Goal: Use online tool/utility: Utilize a website feature to perform a specific function

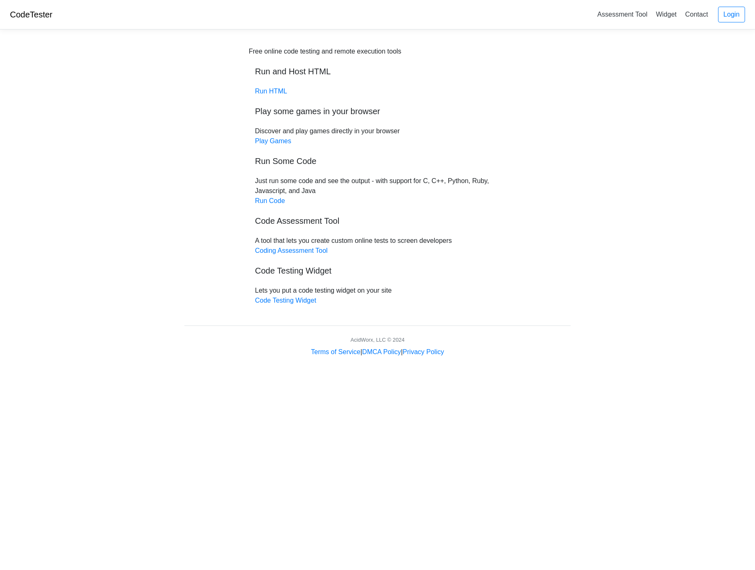
click at [269, 206] on div "Free online code testing and remote execution tools Run and Host HTML Run HTML …" at bounding box center [377, 175] width 257 height 259
click at [271, 202] on link "Run Code" at bounding box center [270, 200] width 30 height 7
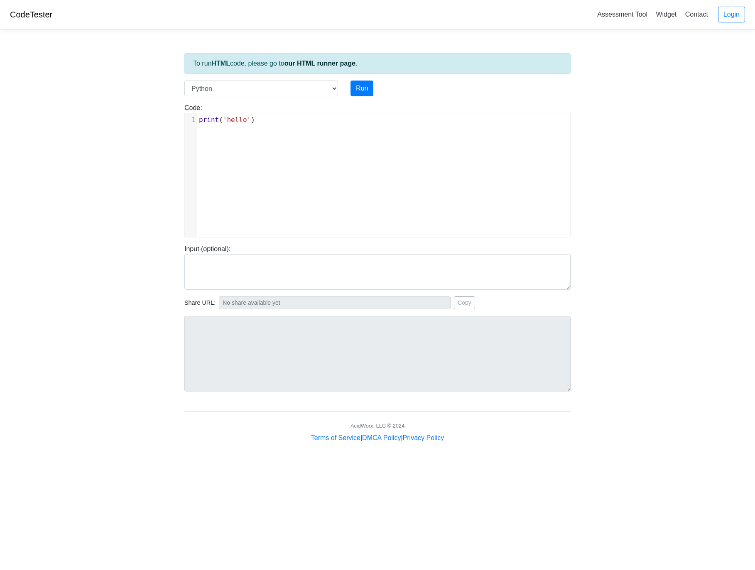
scroll to position [3, 0]
type textarea "print('hello')"
drag, startPoint x: 266, startPoint y: 153, endPoint x: 178, endPoint y: 115, distance: 96.3
click at [178, 115] on body "CodeTester Assessment Tool Widget Contact Login To run HTML code, please go to …" at bounding box center [377, 221] width 755 height 443
click at [256, 86] on select "C C++ Go Java Javascript Python Ruby" at bounding box center [261, 89] width 154 height 16
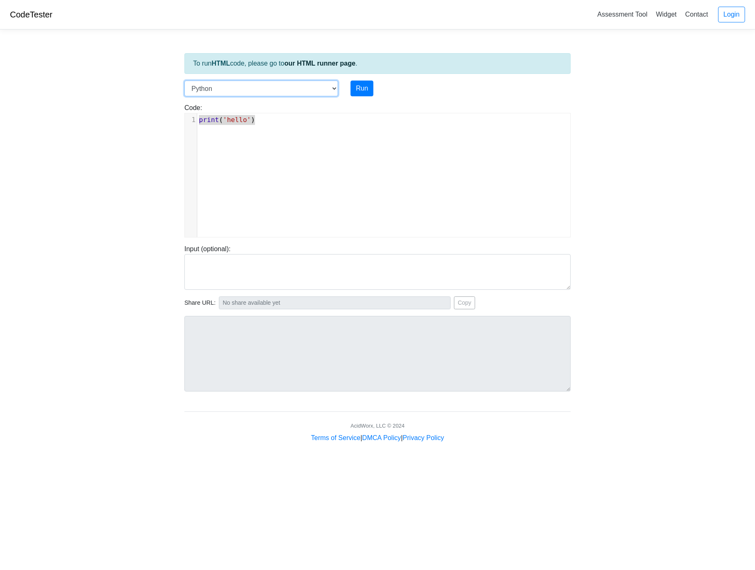
select select "c"
click at [184, 81] on select "C C++ Go Java Javascript Python Ruby" at bounding box center [261, 89] width 154 height 16
type textarea "#include <stdio.h> int main() { printf("hello"); return 0; }"
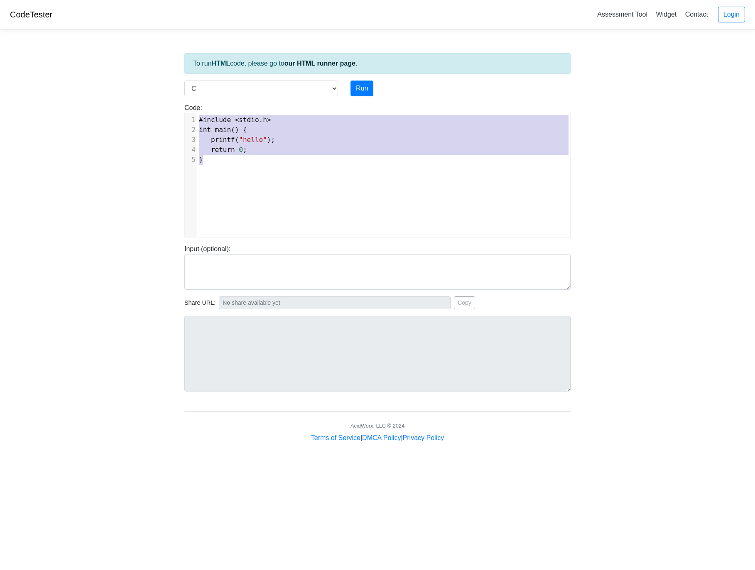
drag, startPoint x: 273, startPoint y: 169, endPoint x: 171, endPoint y: 96, distance: 125.7
click at [171, 96] on body "CodeTester Assessment Tool Widget Contact Login To run HTML code, please go to …" at bounding box center [377, 221] width 755 height 443
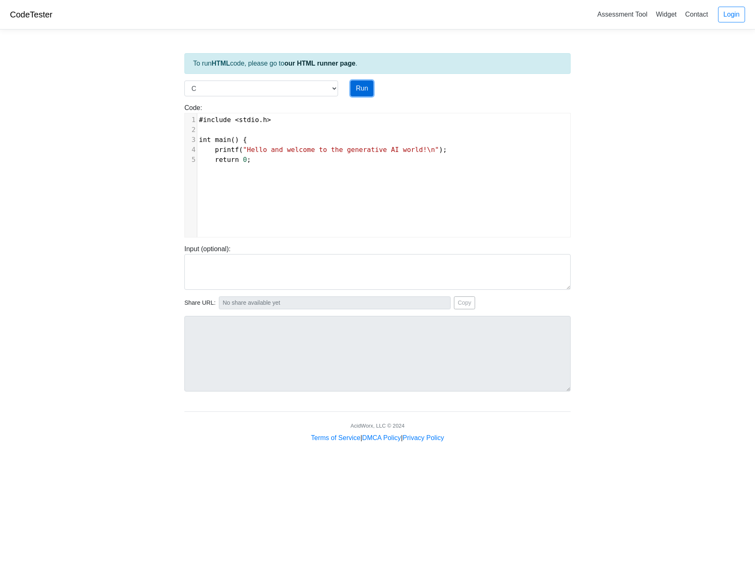
click at [365, 83] on button "Run" at bounding box center [361, 89] width 23 height 16
type input "[URL][DOMAIN_NAME]"
type textarea "Submission status: Compilation Error Compile Output: main.c: In function ‘main’…"
click at [264, 167] on div "​ x 1 #include < stdio . h > 2 ​ 3 int main () { 4 printf ( "Hello and welcome …" at bounding box center [384, 181] width 398 height 136
click at [264, 168] on div "​ x 1 #include < stdio . h > 2 ​ 3 int main () { 4 printf ( "Hello and welcome …" at bounding box center [384, 181] width 398 height 136
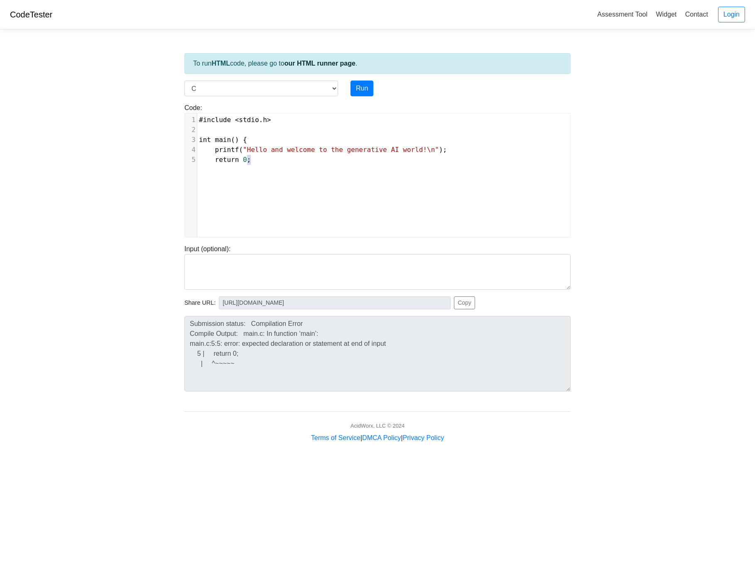
type textarea "#include <stdio.h> int main() { printf("Hello and welcome to the generative AI …"
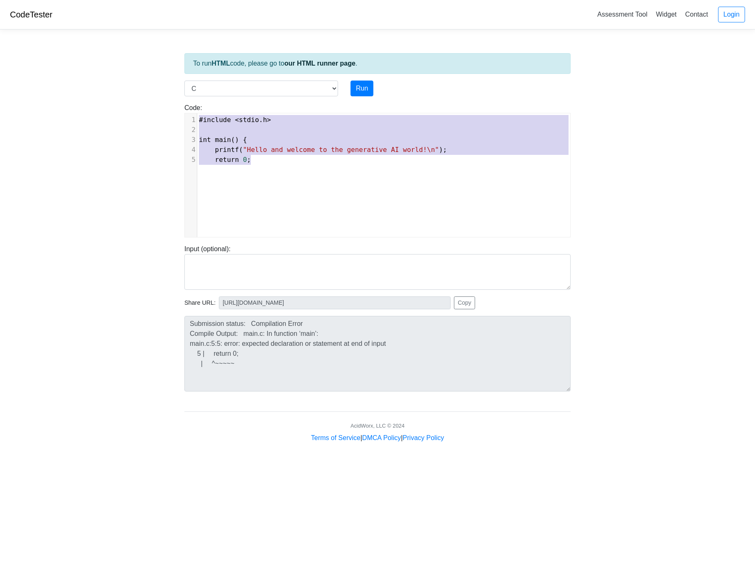
paste textarea
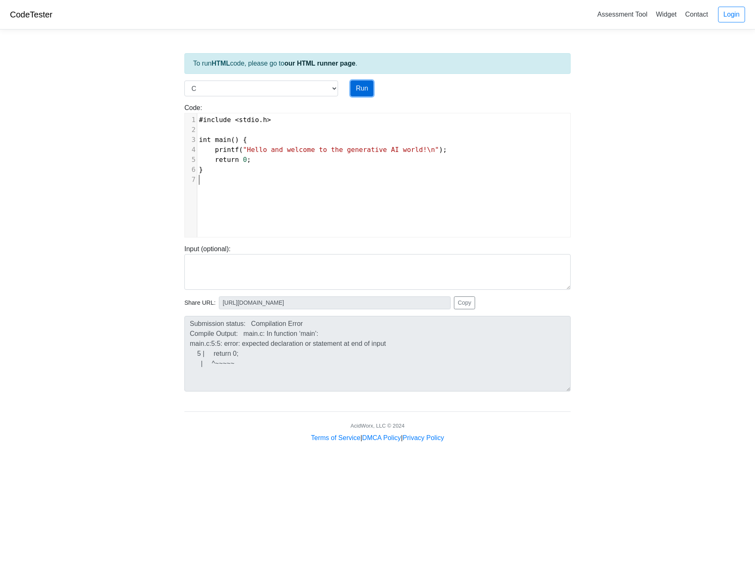
click at [356, 89] on button "Run" at bounding box center [361, 89] width 23 height 16
type input "https://codetester.io/runner?s=mVzEEVxeze"
type textarea "Stdout: Hello and welcome to the generative AI world!"
click at [286, 160] on pre "return 0 ;" at bounding box center [383, 160] width 373 height 10
type textarea "#include <stdio.h> int main() { printf("Hello and welcome to the generative AI …"
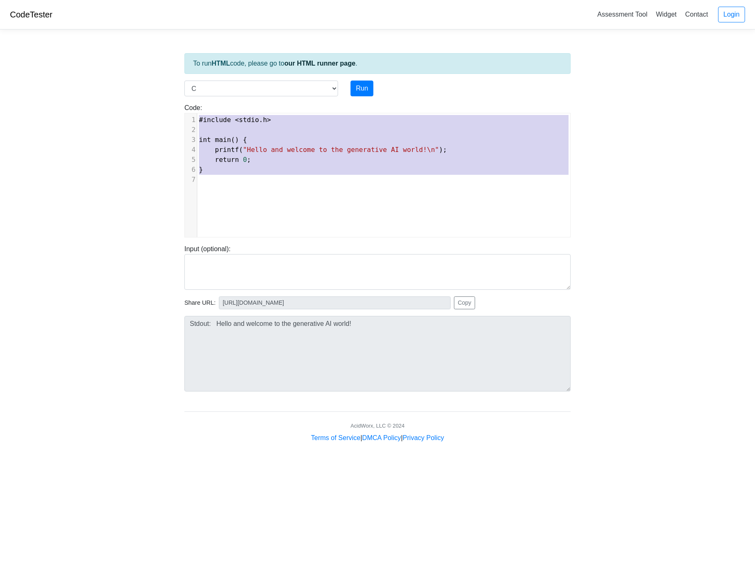
drag, startPoint x: 252, startPoint y: 174, endPoint x: 148, endPoint y: 76, distance: 143.6
click at [148, 76] on body "CodeTester Assessment Tool Widget Contact Login To run HTML code, please go to …" at bounding box center [377, 221] width 755 height 443
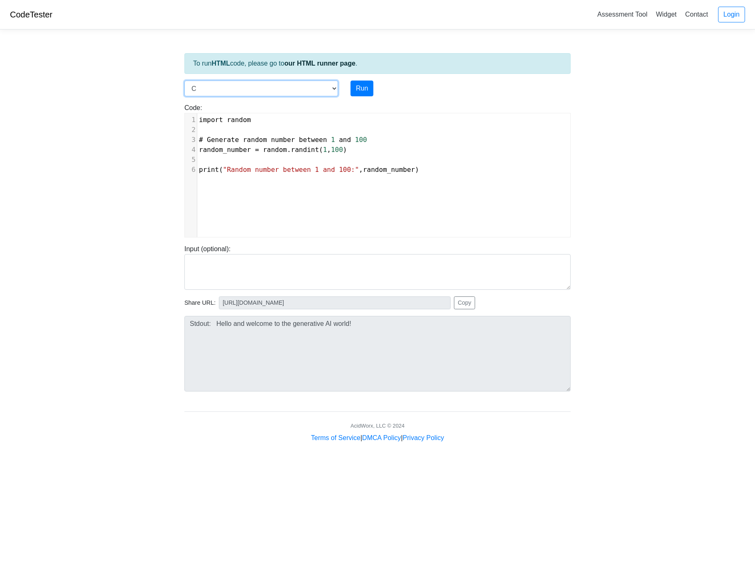
click at [282, 93] on select "C C++ Go Java Javascript Python Ruby" at bounding box center [261, 89] width 154 height 16
select select "python"
click at [184, 81] on select "C C++ Go Java Javascript Python Ruby" at bounding box center [261, 89] width 154 height 16
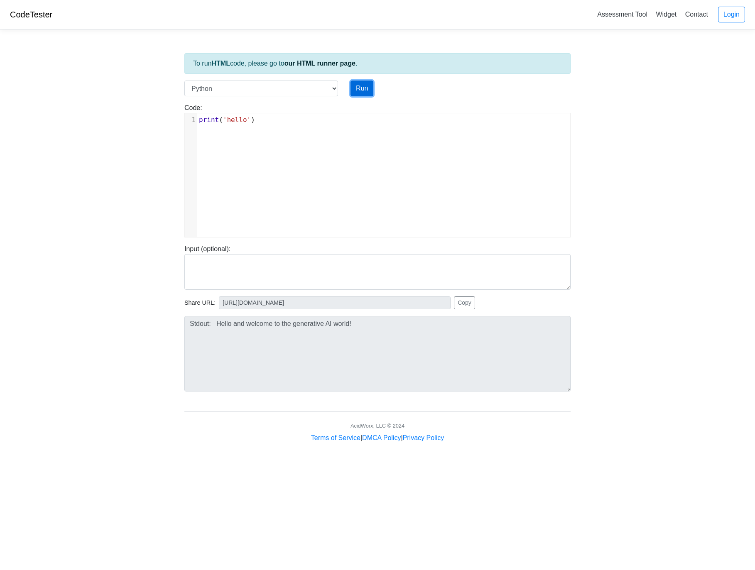
click at [360, 88] on button "Run" at bounding box center [361, 89] width 23 height 16
type input "https://codetester.io/runner?s=vYlrV2kBlq"
type textarea "Stdout: hello"
drag, startPoint x: 291, startPoint y: 137, endPoint x: 296, endPoint y: 151, distance: 14.4
click at [291, 138] on div "xxxxxxxxxx 1 print ( 'hello' )" at bounding box center [384, 181] width 398 height 136
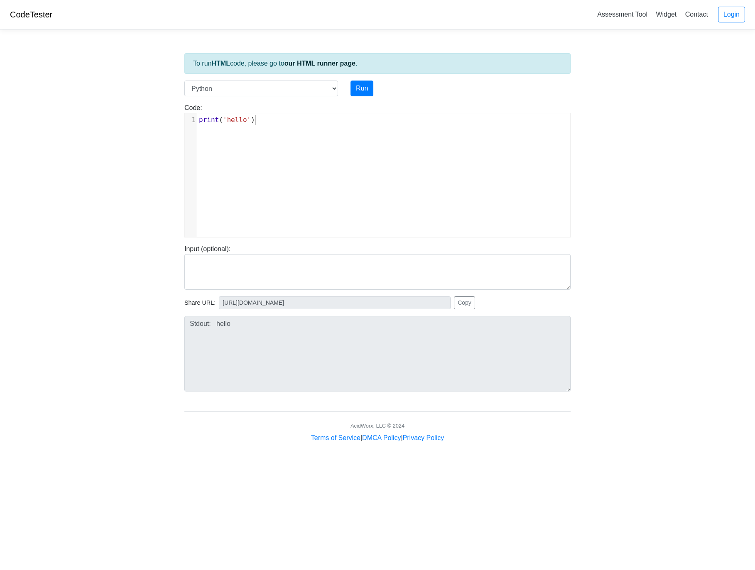
type textarea "print('hello')"
drag, startPoint x: 268, startPoint y: 156, endPoint x: 153, endPoint y: 102, distance: 127.2
click at [153, 102] on body "CodeTester Assessment Tool Widget Contact Login To run HTML code, please go to …" at bounding box center [377, 221] width 755 height 443
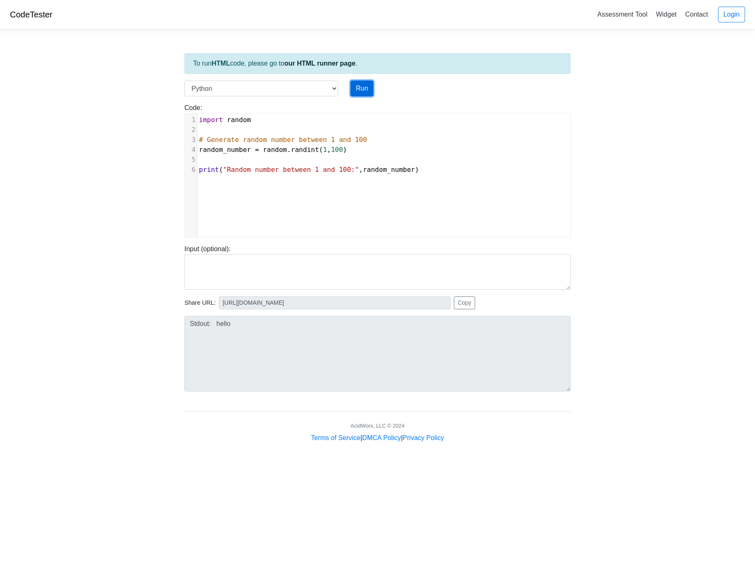
click at [363, 86] on button "Run" at bounding box center [361, 89] width 23 height 16
type input "https://codetester.io/runner?s=MRW45Z8Blk"
type textarea "Stdout: Random number between 1 and 100: 46"
click at [367, 97] on div "Code: print('hello') print('hello') x 1 import random 2 ​ 3 # Generate random n…" at bounding box center [377, 166] width 399 height 141
click at [366, 89] on button "Run" at bounding box center [361, 89] width 23 height 16
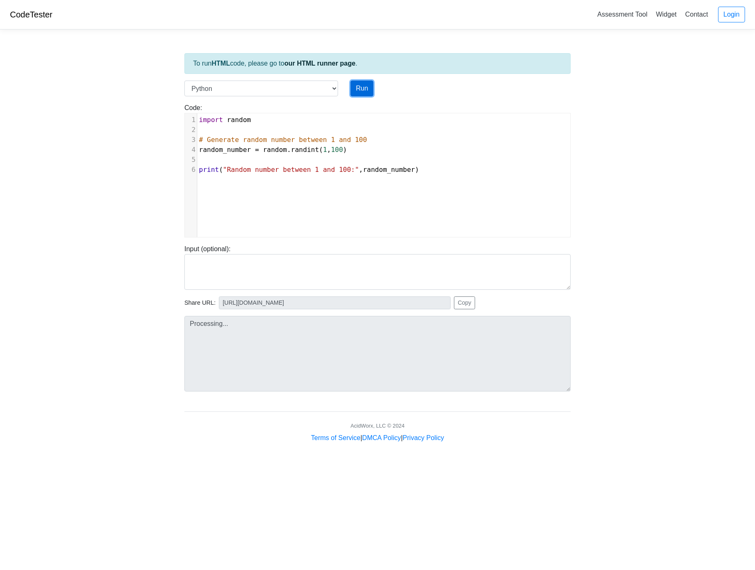
type input "https://codetester.io/runner?s=10zQJYpZWy"
type textarea "Stdout: Random number between 1 and 100: 66"
